Goal: Task Accomplishment & Management: Complete application form

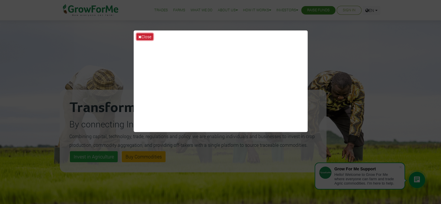
click at [145, 37] on button "Close" at bounding box center [145, 36] width 17 height 7
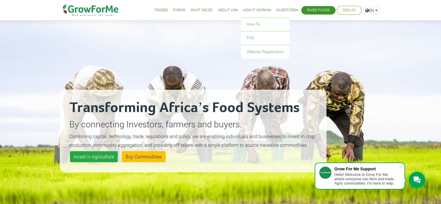
click at [262, 8] on link "How it Works" at bounding box center [257, 10] width 28 height 6
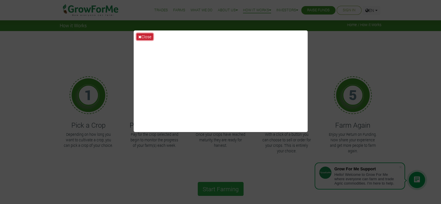
click at [145, 36] on button "Close" at bounding box center [145, 36] width 17 height 7
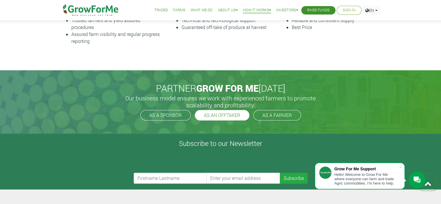
scroll to position [255, 0]
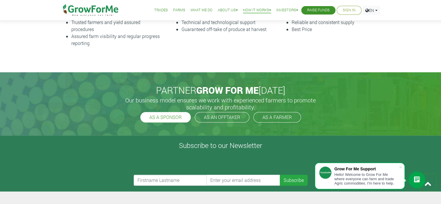
click at [165, 117] on link "AS A SPONSOR" at bounding box center [165, 117] width 50 height 10
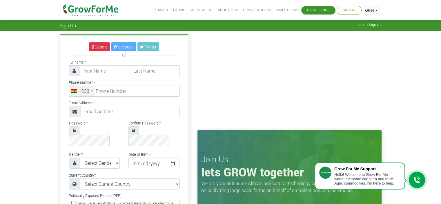
click at [196, 8] on link "What We Do" at bounding box center [202, 10] width 22 height 6
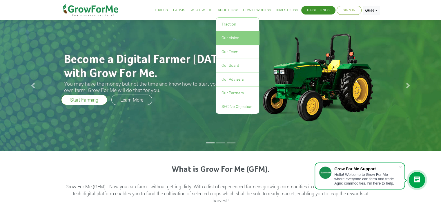
click at [233, 37] on link "Our Vision" at bounding box center [238, 37] width 44 height 13
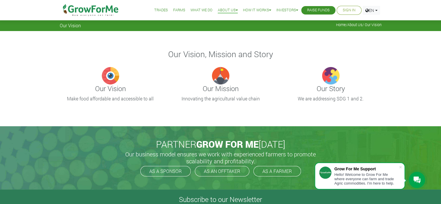
click at [228, 10] on link "About Us" at bounding box center [228, 10] width 20 height 6
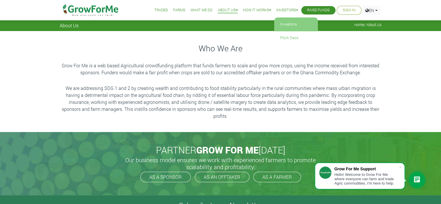
click at [281, 24] on link "Investors" at bounding box center [297, 24] width 44 height 13
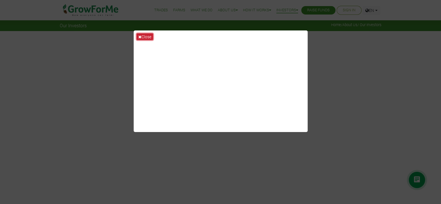
click at [146, 36] on button "Close" at bounding box center [145, 36] width 17 height 7
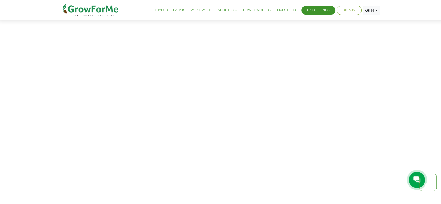
scroll to position [27, 0]
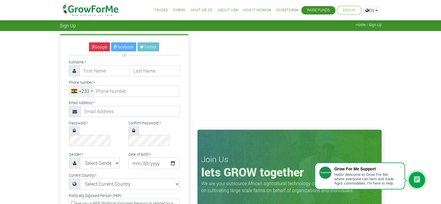
click at [89, 91] on div "+233" at bounding box center [82, 91] width 26 height 10
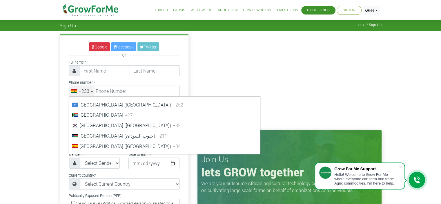
scroll to position [2099, 0]
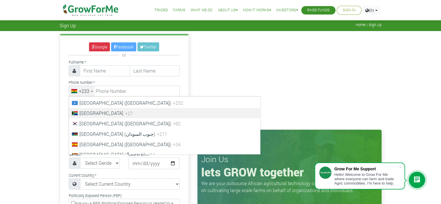
click at [182, 118] on li "South Africa +27" at bounding box center [164, 113] width 191 height 10
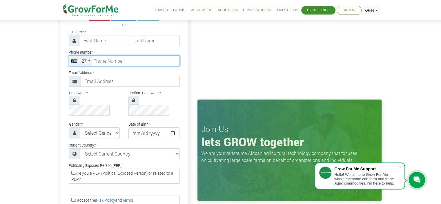
scroll to position [0, 0]
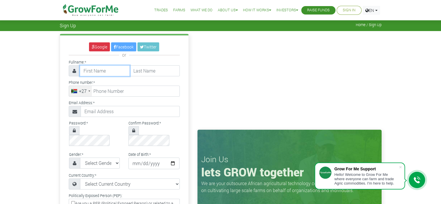
click at [101, 68] on input "text" at bounding box center [105, 70] width 50 height 11
type input "Oluwasola"
type input "Oginni"
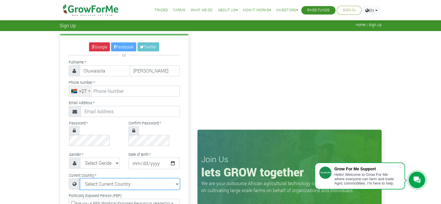
select select "South Africa"
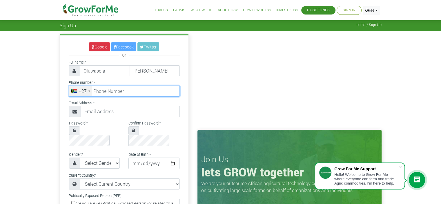
click at [119, 93] on input "tel" at bounding box center [124, 91] width 111 height 11
type input "71 713 7566"
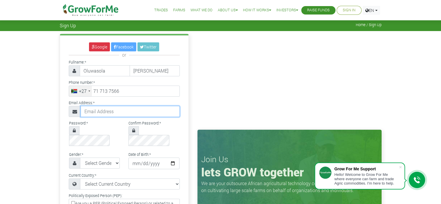
click at [99, 113] on input "text" at bounding box center [130, 111] width 99 height 11
type input "[EMAIL_ADDRESS][DOMAIN_NAME]"
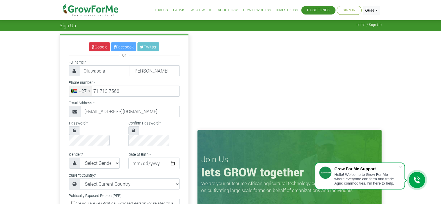
click at [172, 120] on div "Confirm Password: *" at bounding box center [154, 132] width 60 height 27
click at [115, 158] on select "Select Gender Female Male" at bounding box center [100, 163] width 40 height 11
select select "Female"
click at [80, 158] on select "Select Gender Female Male" at bounding box center [100, 163] width 40 height 11
click at [133, 131] on icon at bounding box center [133, 130] width 3 height 5
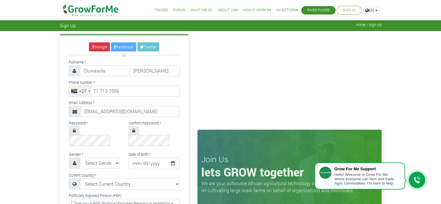
click at [74, 132] on icon at bounding box center [74, 130] width 3 height 5
click at [153, 158] on input "date" at bounding box center [154, 164] width 51 height 12
click at [171, 158] on input "date" at bounding box center [154, 164] width 51 height 12
click at [171, 158] on input "2025-06-18" at bounding box center [154, 164] width 51 height 12
type input "1982-06-18"
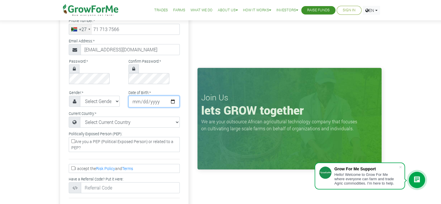
scroll to position [63, 0]
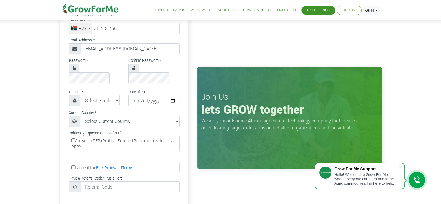
click at [72, 165] on input "I accept the Risk Policy and Terms" at bounding box center [73, 167] width 4 height 4
click at [73, 165] on input "I accept the Risk Policy and Terms" at bounding box center [73, 167] width 4 height 4
click at [71, 163] on label "I accept the Risk Policy and Terms" at bounding box center [124, 167] width 111 height 9
click at [71, 165] on input "I accept the Risk Policy and Terms" at bounding box center [73, 167] width 4 height 4
checkbox input "true"
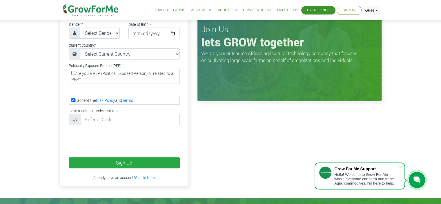
scroll to position [131, 0]
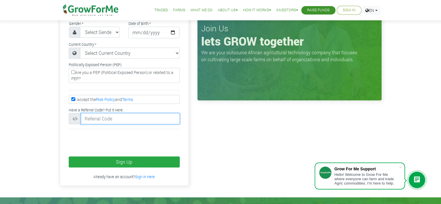
click at [122, 113] on input "text" at bounding box center [130, 118] width 99 height 11
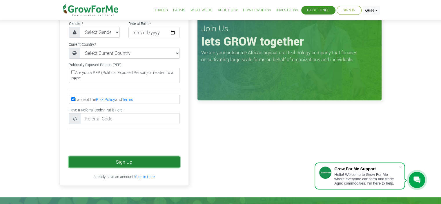
click at [109, 156] on button "Sign Up" at bounding box center [124, 161] width 111 height 11
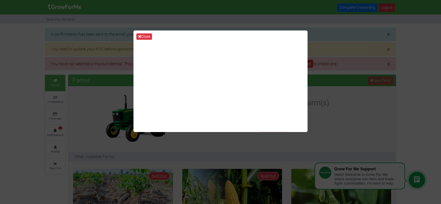
click at [328, 107] on div "Close" at bounding box center [220, 102] width 441 height 204
click at [142, 35] on button "Close" at bounding box center [144, 36] width 16 height 6
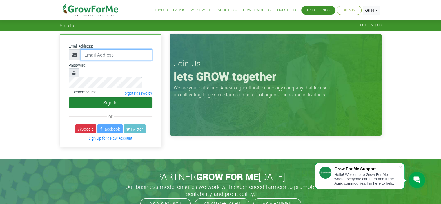
type input "[EMAIL_ADDRESS][DOMAIN_NAME]"
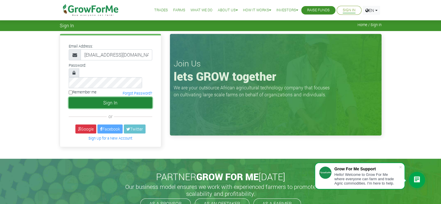
click at [123, 97] on button "Sign In" at bounding box center [111, 102] width 84 height 11
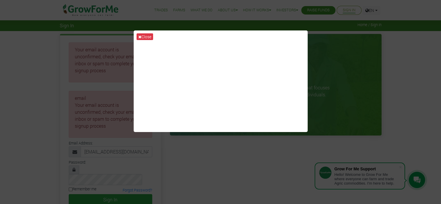
click at [425, 57] on div "Close" at bounding box center [220, 102] width 441 height 204
click at [143, 35] on button "Close" at bounding box center [145, 36] width 17 height 7
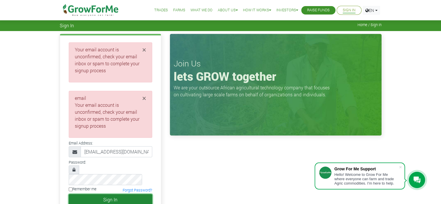
click at [123, 194] on button "Sign In" at bounding box center [111, 199] width 84 height 11
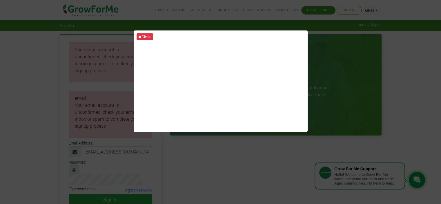
click at [333, 78] on div "Close" at bounding box center [220, 102] width 441 height 204
click at [142, 35] on button "Close" at bounding box center [145, 36] width 17 height 7
